Goal: Information Seeking & Learning: Learn about a topic

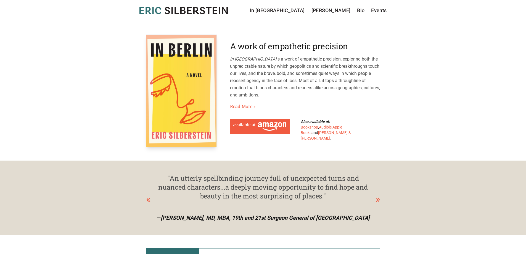
drag, startPoint x: 234, startPoint y: 55, endPoint x: 378, endPoint y: 92, distance: 148.9
click at [378, 92] on div "A work of empathetic precision In [GEOGRAPHIC_DATA] is a work of empathetic pre…" at bounding box center [305, 91] width 150 height 100
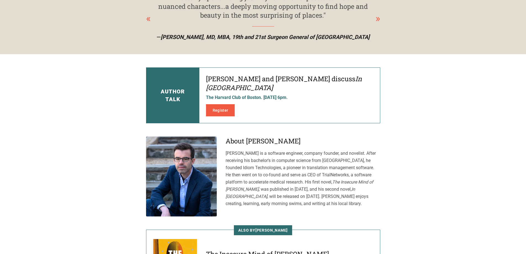
scroll to position [193, 0]
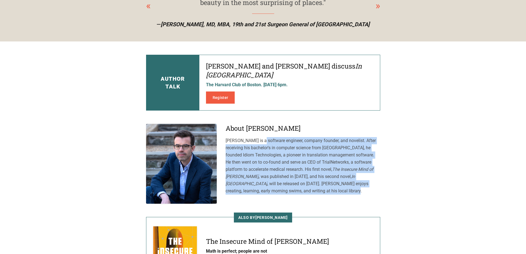
drag, startPoint x: 235, startPoint y: 132, endPoint x: 398, endPoint y: 180, distance: 169.6
click at [398, 180] on main "A work of empathetic precision In [GEOGRAPHIC_DATA] is a work of empathetic pre…" at bounding box center [263, 72] width 526 height 488
click at [398, 180] on main "A work of empathetic precision In Berlin is a work of empathetic precision, exp…" at bounding box center [263, 72] width 526 height 488
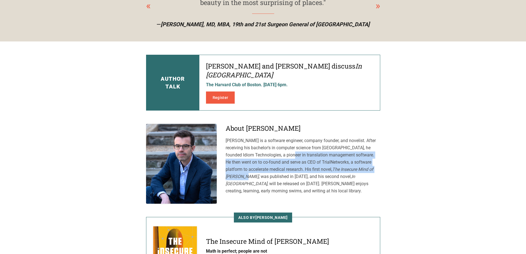
drag, startPoint x: 256, startPoint y: 143, endPoint x: 372, endPoint y: 159, distance: 117.1
click at [372, 159] on p "Eric Silberstein is a software engineer, company founder, and novelist. After r…" at bounding box center [303, 165] width 155 height 57
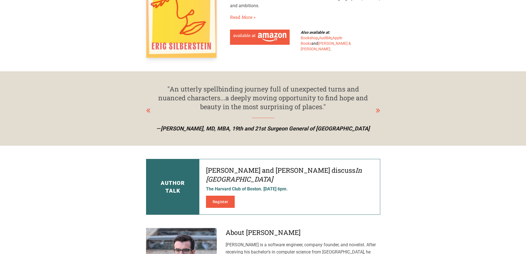
scroll to position [0, 0]
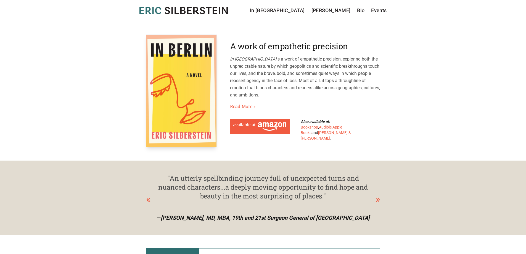
click at [182, 10] on icon at bounding box center [182, 10] width 5 height 7
click at [337, 12] on link "[PERSON_NAME]" at bounding box center [330, 11] width 39 height 8
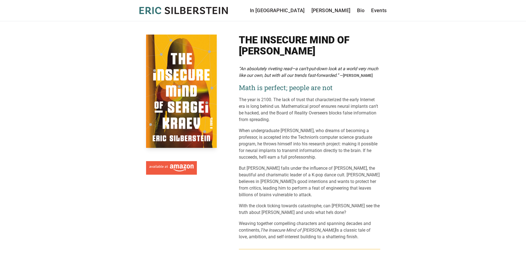
click at [192, 11] on icon "[PERSON_NAME]" at bounding box center [183, 10] width 88 height 7
